Goal: Task Accomplishment & Management: Manage account settings

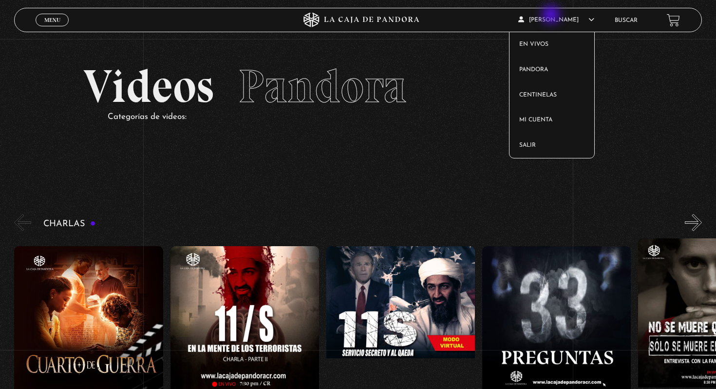
click at [552, 17] on article "[PERSON_NAME] En vivos Pandora Centinelas Mi cuenta Salir" at bounding box center [561, 19] width 86 height 23
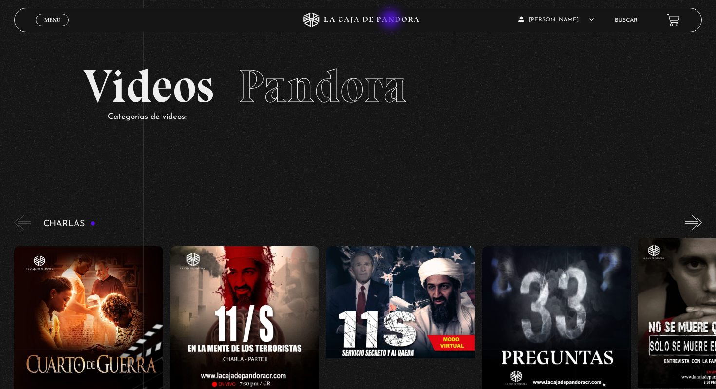
click at [392, 20] on icon at bounding box center [372, 20] width 95 height 6
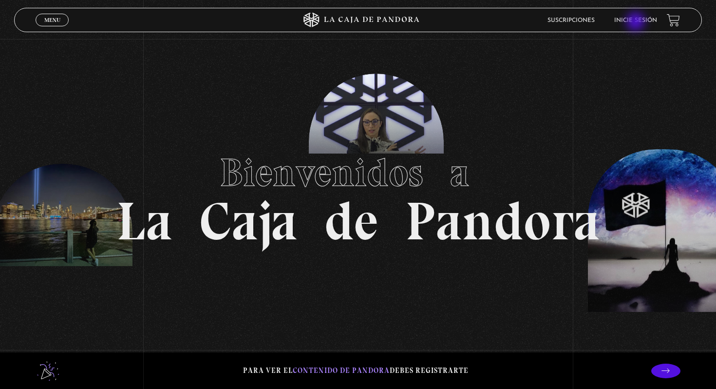
click at [637, 22] on link "Inicie sesión" at bounding box center [635, 21] width 43 height 6
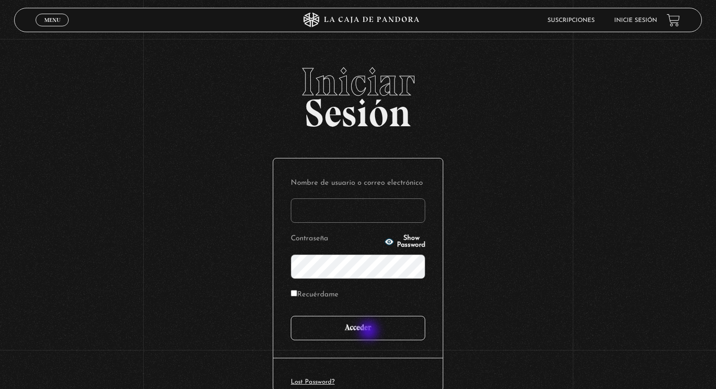
type input "[EMAIL_ADDRESS][DOMAIN_NAME]"
click at [370, 331] on input "Acceder" at bounding box center [358, 328] width 134 height 24
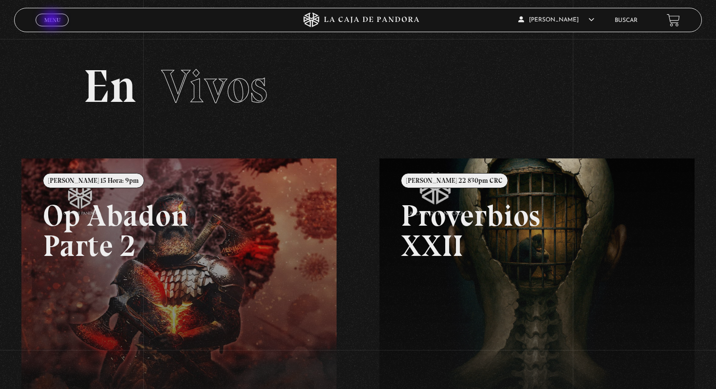
click at [53, 21] on span "Menu" at bounding box center [52, 20] width 16 height 6
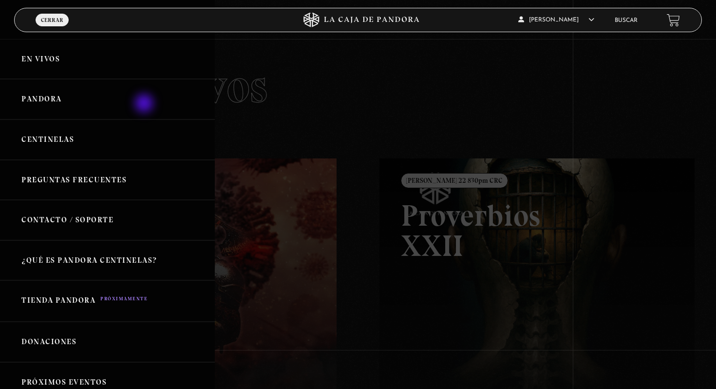
click at [145, 104] on link "Pandora" at bounding box center [107, 99] width 215 height 40
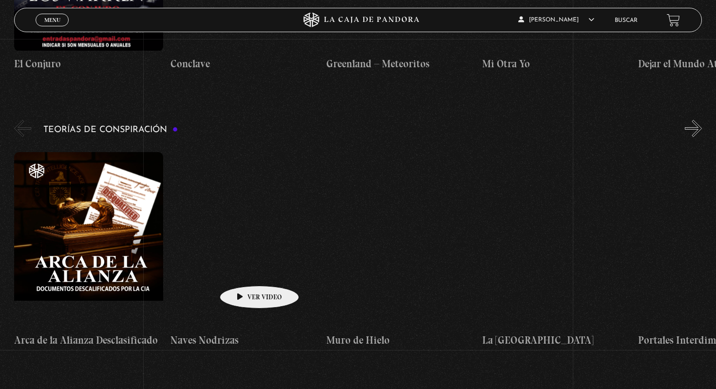
scroll to position [2041, 0]
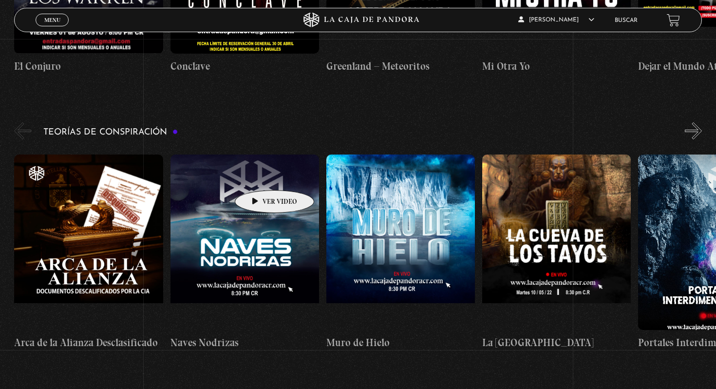
click at [259, 175] on figure at bounding box center [245, 241] width 149 height 175
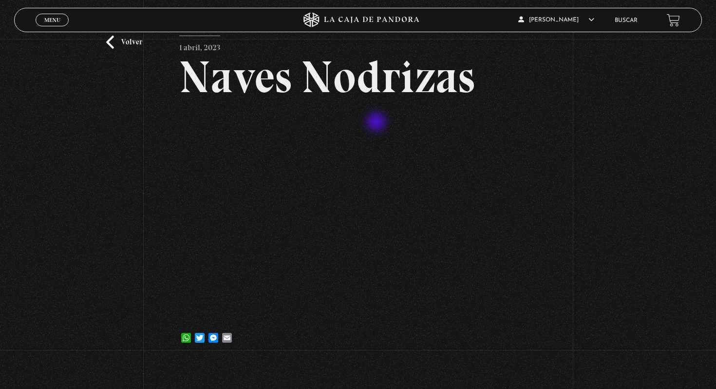
scroll to position [48, 0]
